Goal: Task Accomplishment & Management: Manage account settings

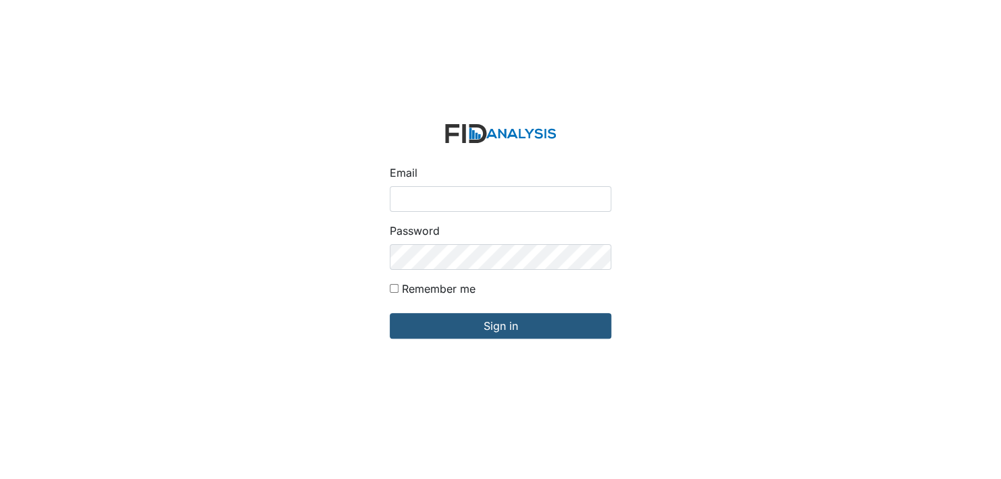
click at [412, 203] on input "Email" at bounding box center [500, 199] width 221 height 26
type input "[EMAIL_ADDRESS][DOMAIN_NAME]"
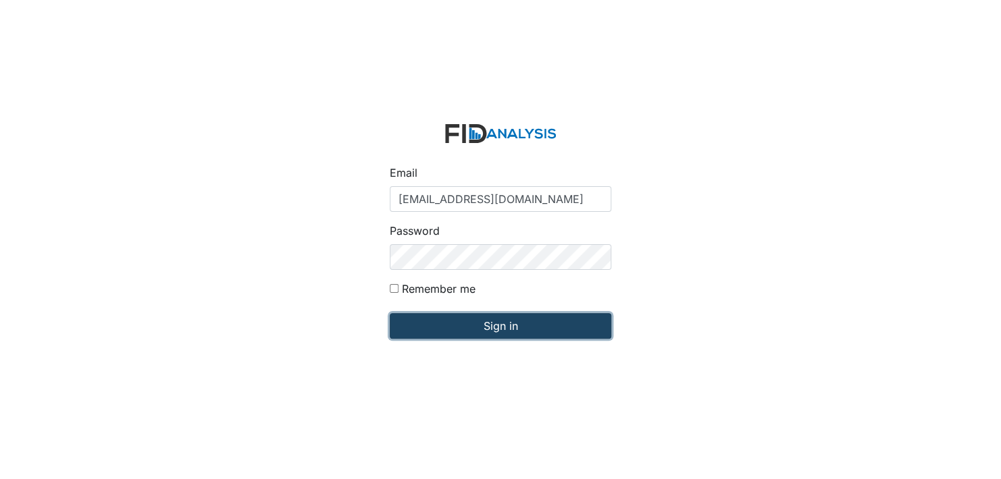
click at [498, 331] on input "Sign in" at bounding box center [500, 326] width 221 height 26
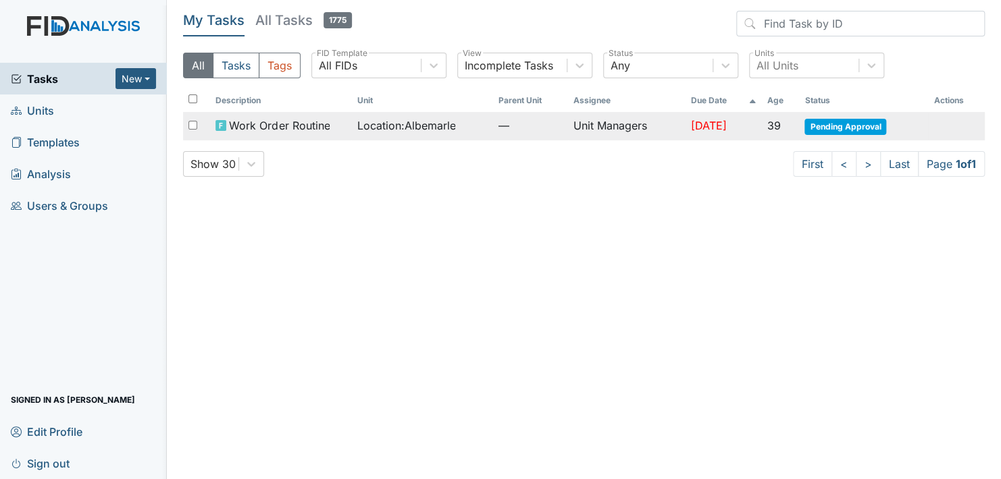
click at [851, 120] on span "Pending Approval" at bounding box center [845, 127] width 82 height 16
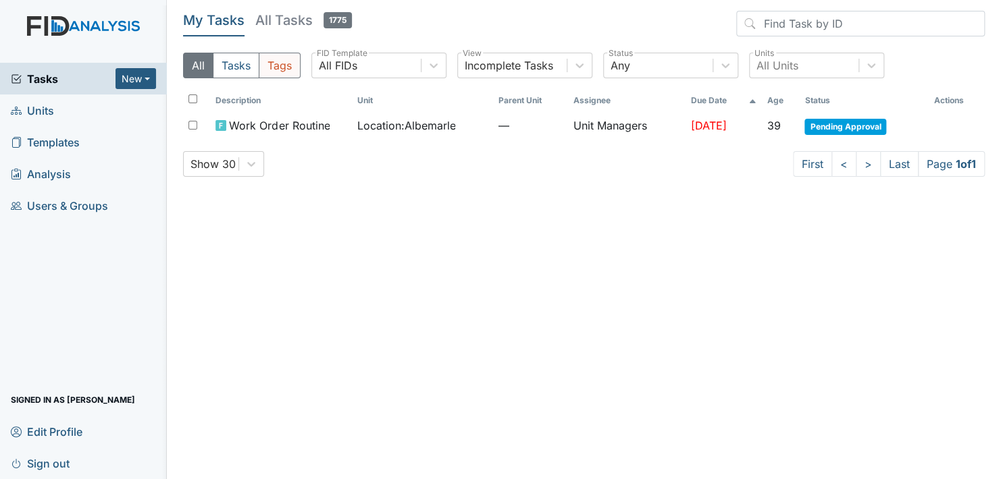
click at [279, 67] on button "Tags" at bounding box center [280, 66] width 42 height 26
